Goal: Information Seeking & Learning: Learn about a topic

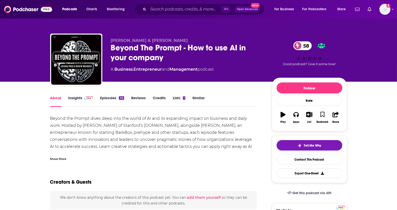
click at [83, 97] on span at bounding box center [88, 98] width 11 height 5
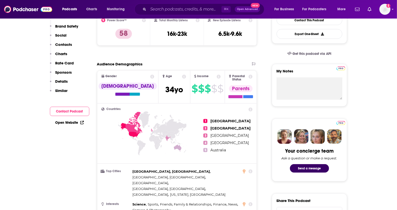
drag, startPoint x: 401, startPoint y: 20, endPoint x: 401, endPoint y: 32, distance: 12.0
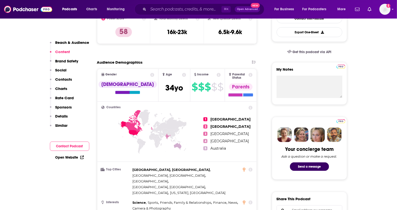
scroll to position [346, 0]
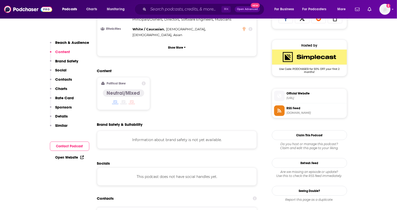
drag, startPoint x: 401, startPoint y: 32, endPoint x: 401, endPoint y: 25, distance: 6.5
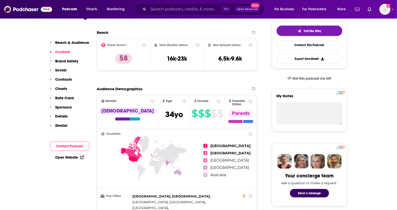
scroll to position [120, 0]
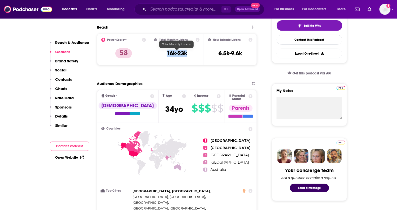
drag, startPoint x: 187, startPoint y: 52, endPoint x: 165, endPoint y: 52, distance: 22.6
click at [165, 52] on div "Total Monthly Listens 16k-23k" at bounding box center [176, 49] width 45 height 23
copy h3 "16k-23k"
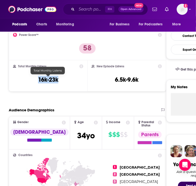
drag, startPoint x: 63, startPoint y: 79, endPoint x: 35, endPoint y: 79, distance: 28.6
click at [35, 79] on div "Total Monthly Listens 16k-23k" at bounding box center [48, 75] width 70 height 23
copy h3 "16k-23k"
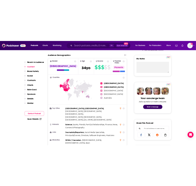
scroll to position [176, 0]
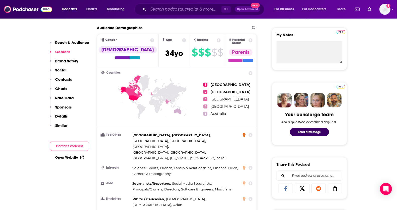
click at [244, 133] on icon at bounding box center [244, 135] width 3 height 4
